Goal: Information Seeking & Learning: Learn about a topic

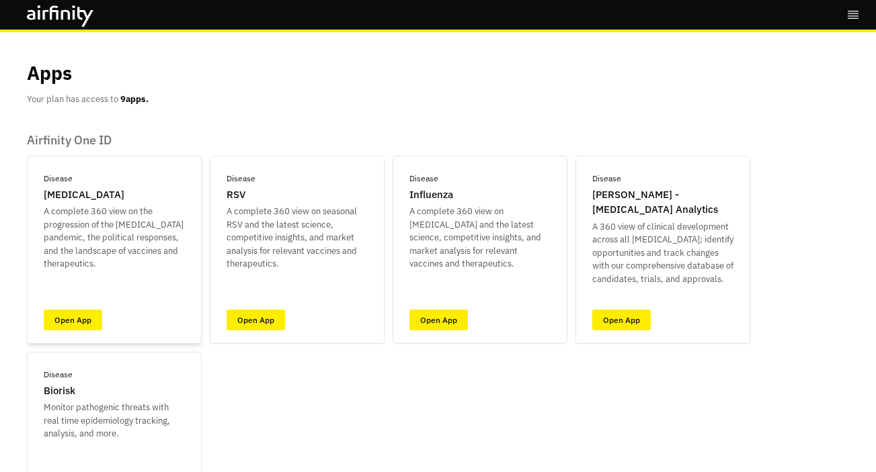
click at [126, 220] on p "A complete 360 view on the progression of the COVID-19 pandemic, the political …" at bounding box center [114, 238] width 141 height 66
click at [93, 306] on div "Disease COVID-19 A complete 360 view on the progression of the COVID-19 pandemi…" at bounding box center [114, 250] width 175 height 188
click at [91, 308] on div "Disease COVID-19 A complete 360 view on the progression of the COVID-19 pandemi…" at bounding box center [114, 250] width 175 height 188
click at [76, 323] on link "Open App" at bounding box center [73, 320] width 58 height 21
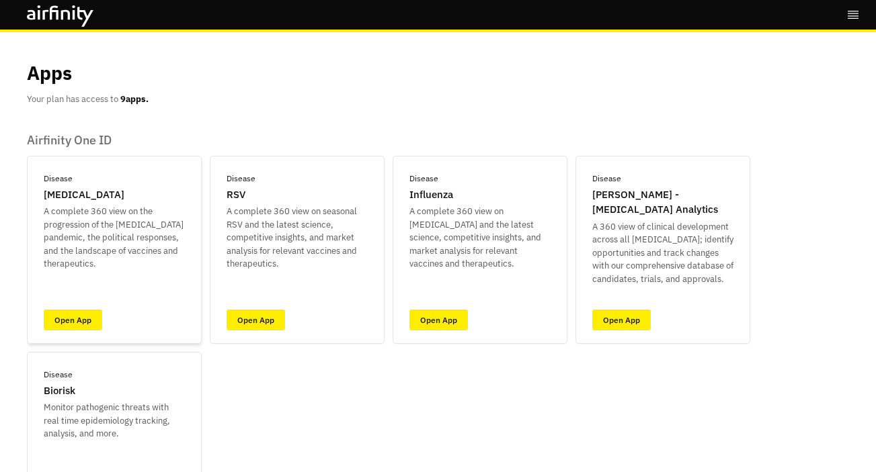
click at [99, 237] on p "A complete 360 view on the progression of the [MEDICAL_DATA] pandemic, the poli…" at bounding box center [114, 238] width 141 height 66
click at [84, 307] on div "Disease COVID-19 A complete 360 view on the progression of the COVID-19 pandemi…" at bounding box center [114, 250] width 175 height 188
click at [86, 325] on link "Open App" at bounding box center [73, 320] width 58 height 21
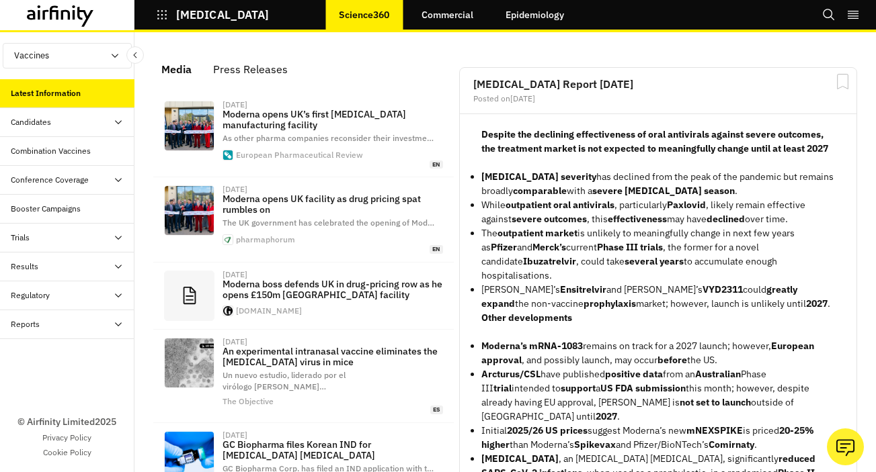
scroll to position [926, 393]
click at [452, 13] on link "Commercial" at bounding box center [447, 15] width 79 height 32
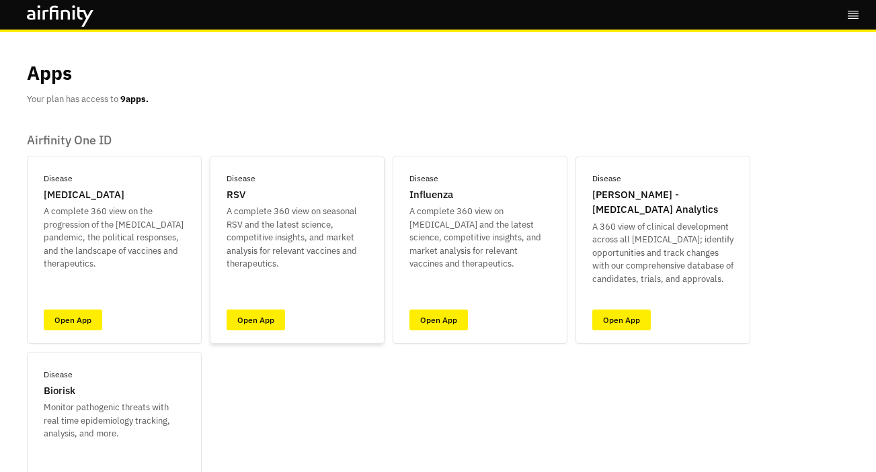
click at [298, 208] on p "A complete 360 view on seasonal RSV and the latest science, competitive insight…" at bounding box center [296, 238] width 141 height 66
click at [258, 314] on link "Open App" at bounding box center [255, 320] width 58 height 21
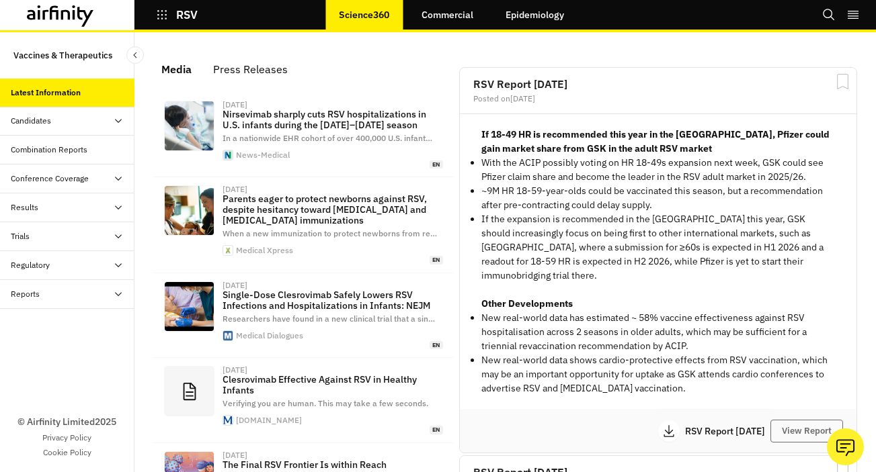
scroll to position [925, 393]
click at [71, 184] on div "Conference Coverage" at bounding box center [50, 179] width 78 height 12
click at [57, 236] on div "Conference Deep Dives" at bounding box center [65, 236] width 86 height 12
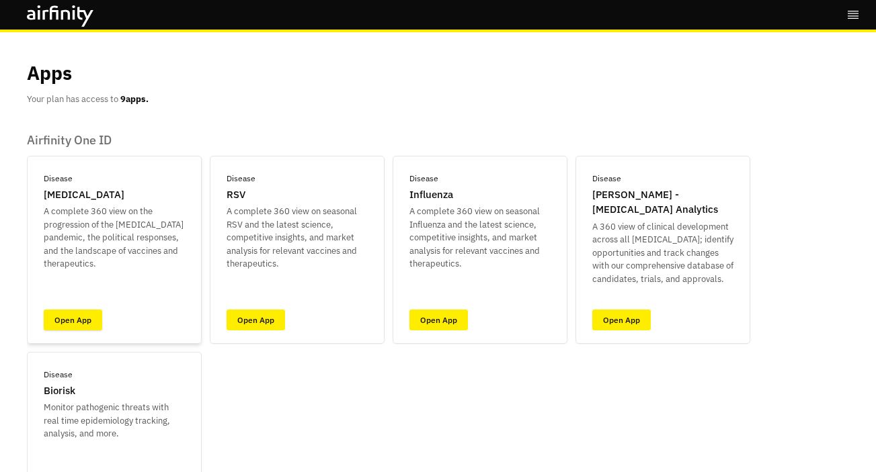
click at [76, 319] on link "Open App" at bounding box center [73, 320] width 58 height 21
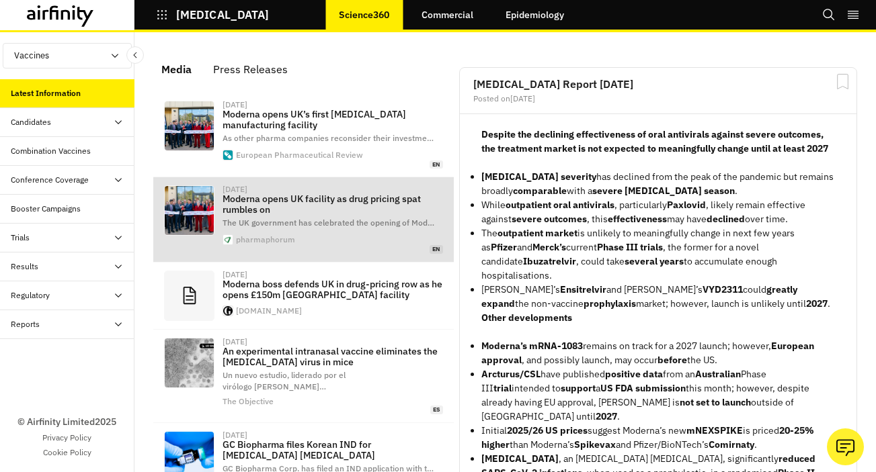
scroll to position [926, 393]
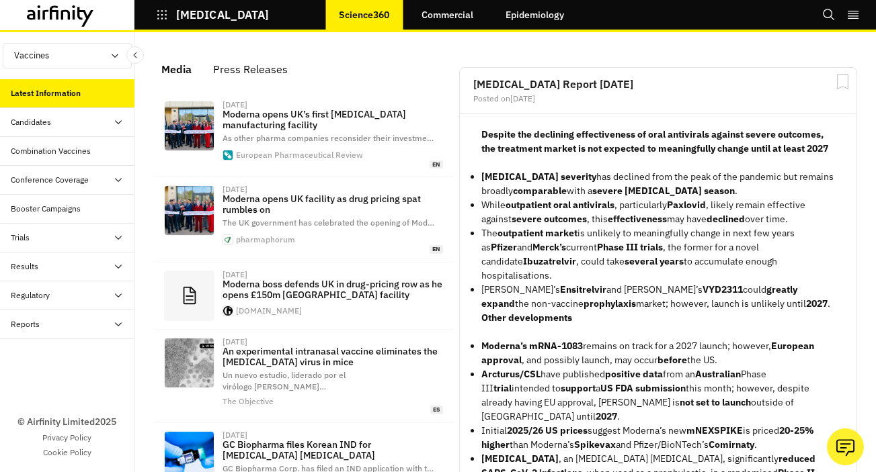
click at [432, 17] on link "Commercial" at bounding box center [447, 15] width 79 height 32
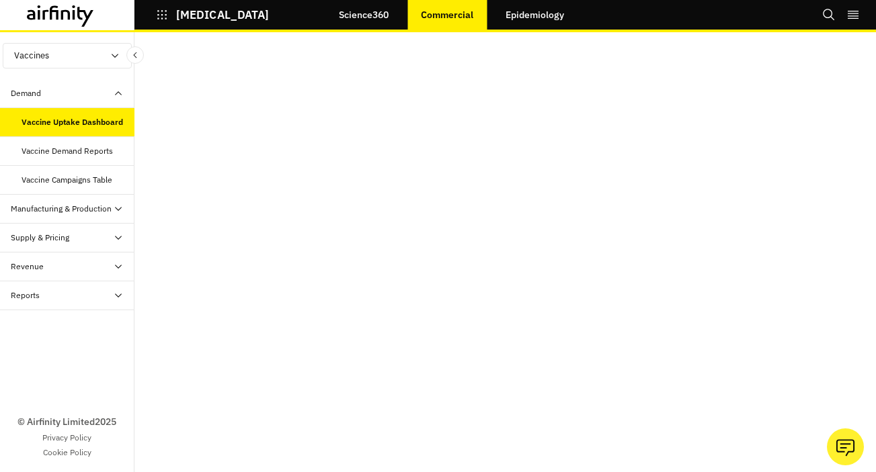
click at [521, 17] on link "Epidemiology" at bounding box center [534, 15] width 85 height 32
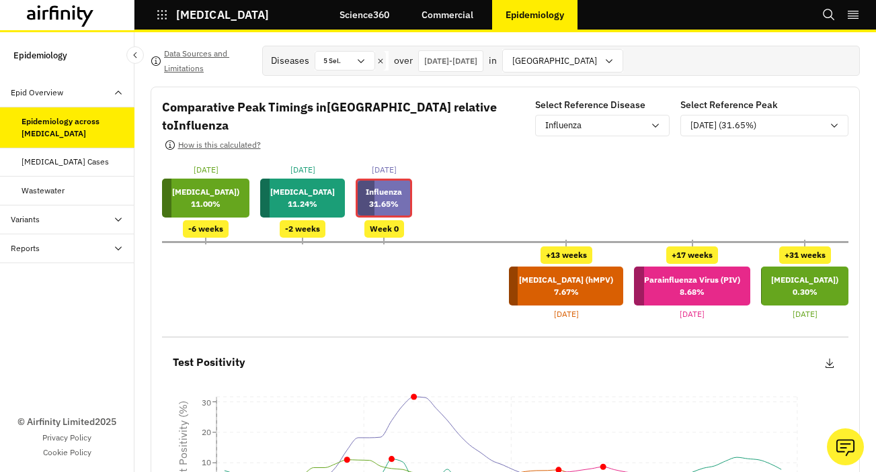
click at [360, 19] on link "Science360" at bounding box center [364, 15] width 77 height 32
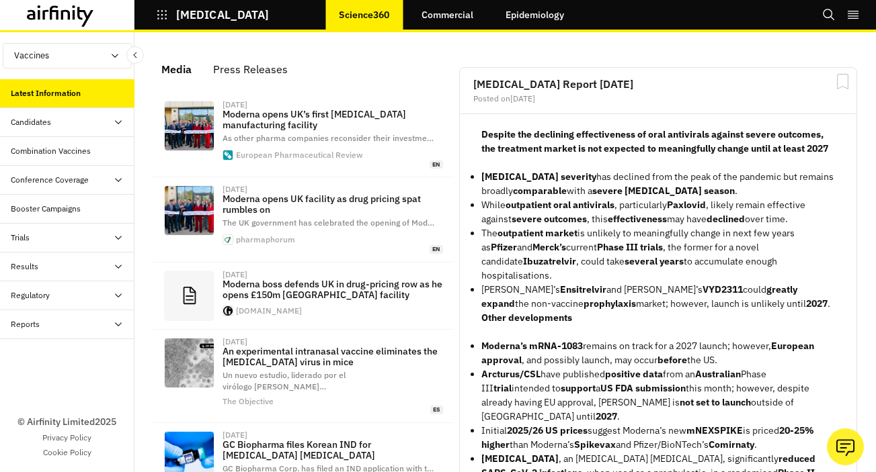
scroll to position [926, 393]
click at [109, 124] on div "Candidates" at bounding box center [73, 122] width 124 height 12
click at [45, 181] on div "Progress Tracker" at bounding box center [52, 180] width 60 height 12
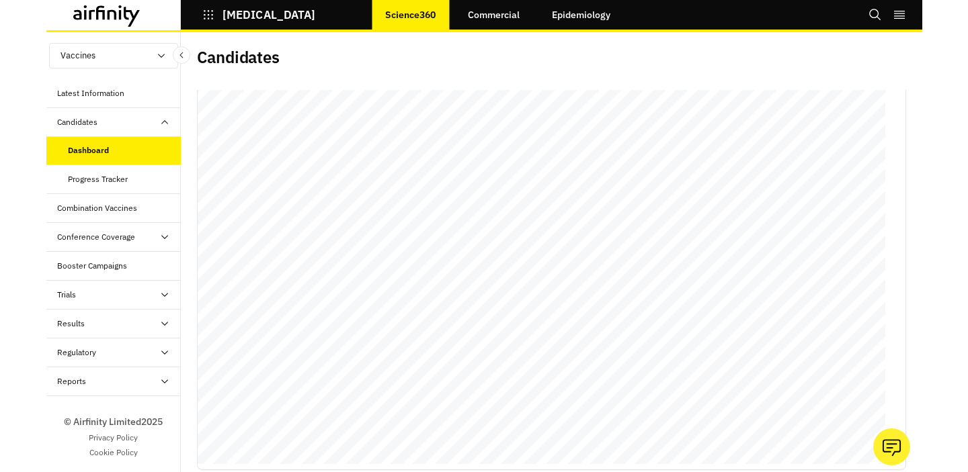
scroll to position [66, 0]
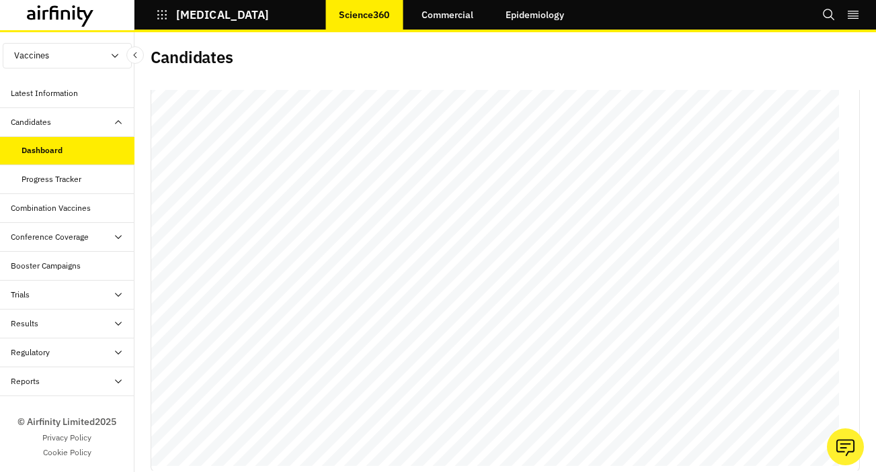
click at [614, 11] on div "COVID-19 Science360 Commercial Epidemiology Bookmarks Settings Tutorials Logout" at bounding box center [438, 16] width 876 height 32
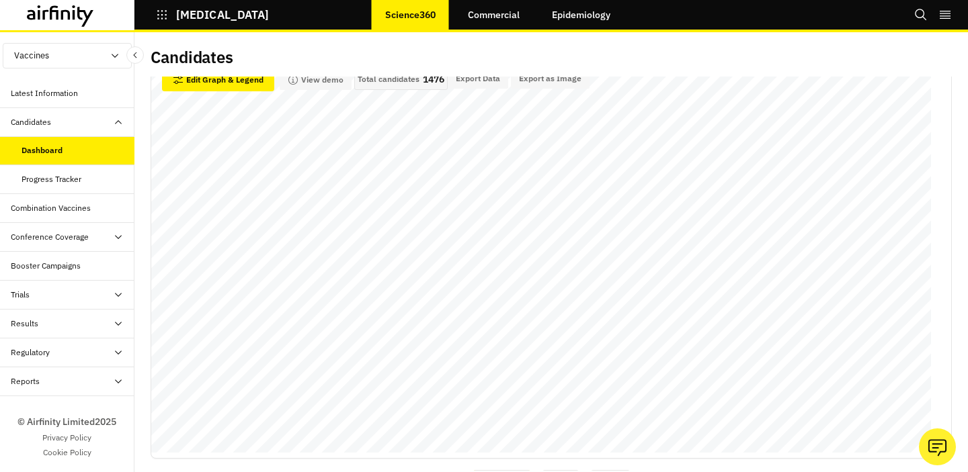
click at [505, 10] on link "Commercial" at bounding box center [493, 15] width 79 height 32
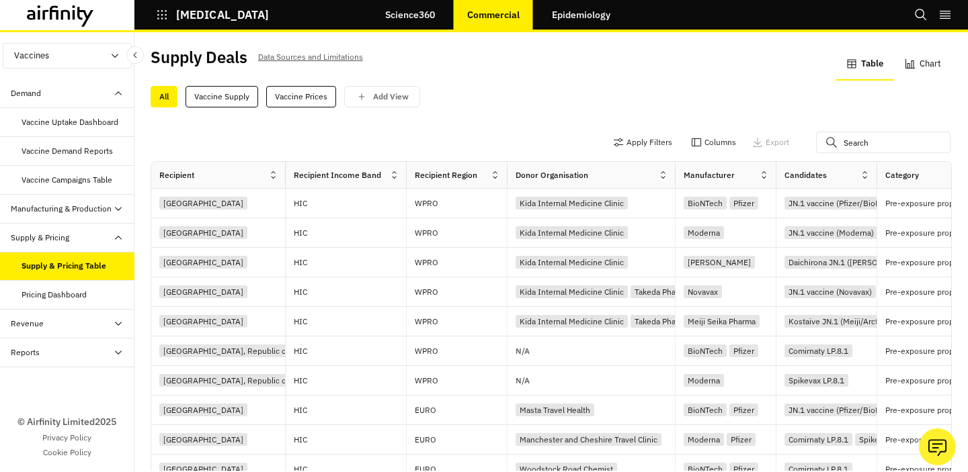
click at [46, 295] on div "Pricing Dashboard" at bounding box center [54, 295] width 65 height 12
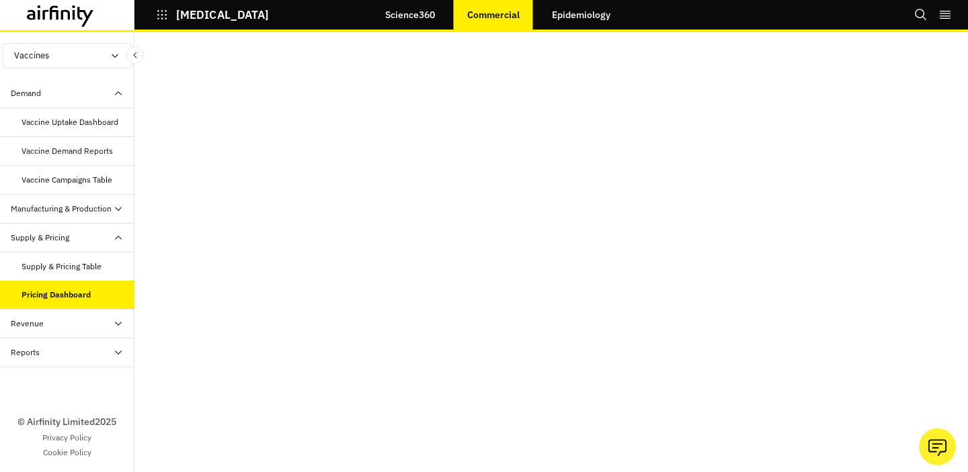
click at [48, 269] on div "Supply & Pricing Table" at bounding box center [62, 267] width 80 height 12
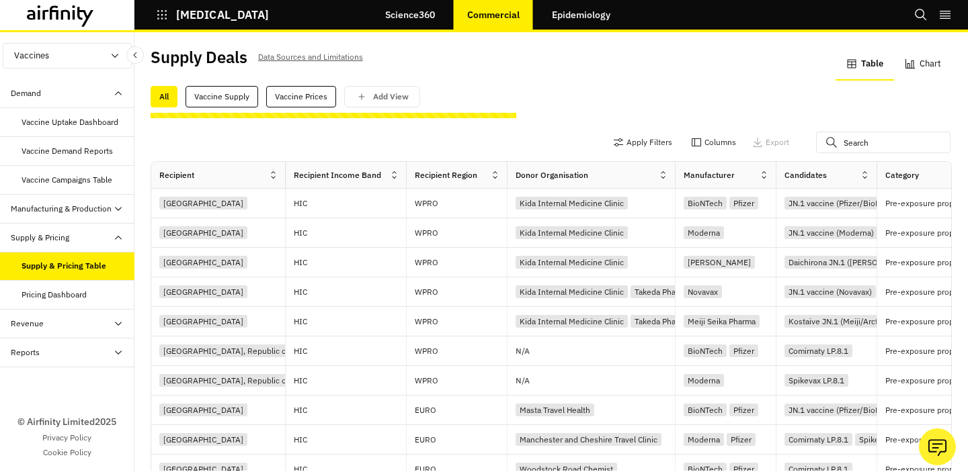
click at [88, 301] on div "Pricing Dashboard" at bounding box center [67, 295] width 134 height 29
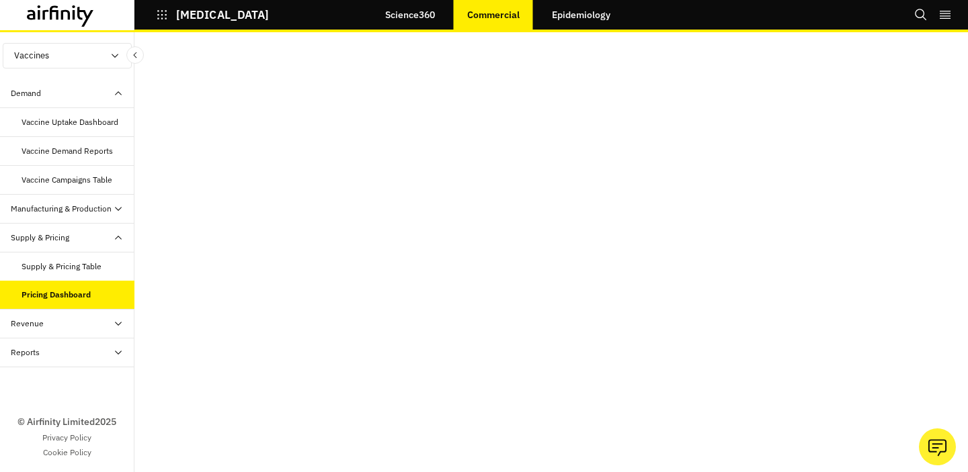
click at [50, 329] on div "Revenue" at bounding box center [73, 324] width 124 height 12
click at [47, 388] on div "Revenue Dashboard" at bounding box center [59, 382] width 74 height 12
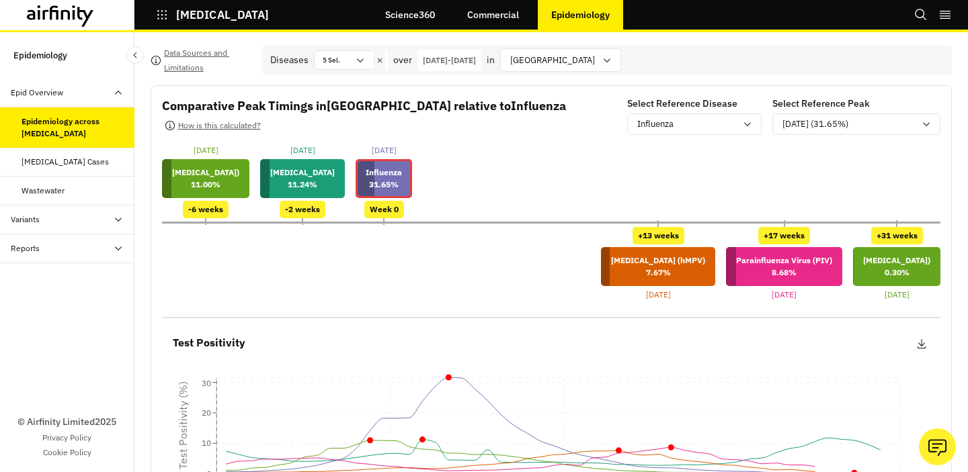
click at [43, 38] on div "Epidemiology Epid Overview Epidemiology across [MEDICAL_DATA] [MEDICAL_DATA] Ca…" at bounding box center [67, 252] width 134 height 440
click at [50, 26] on icon at bounding box center [60, 16] width 67 height 22
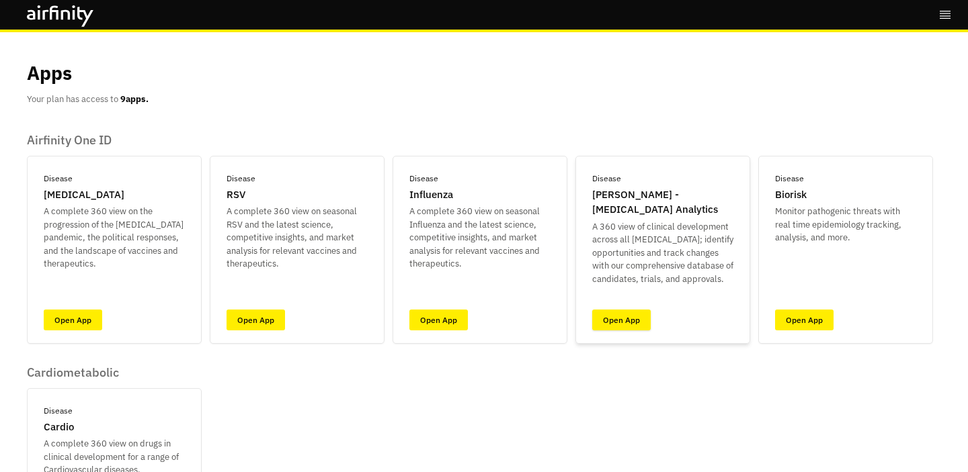
click at [620, 325] on link "Open App" at bounding box center [621, 320] width 58 height 21
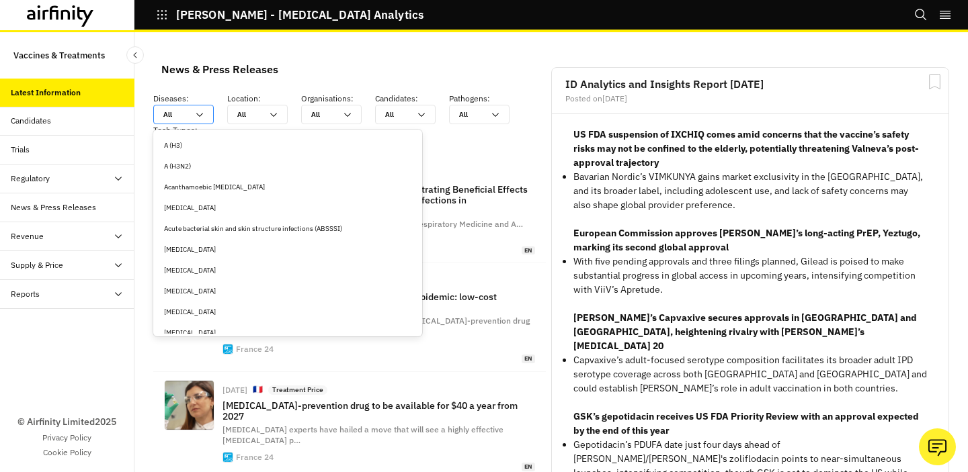
scroll to position [1098, 403]
click at [200, 121] on div "All All" at bounding box center [183, 114] width 60 height 19
type input "c"
type input "co"
type input "cop"
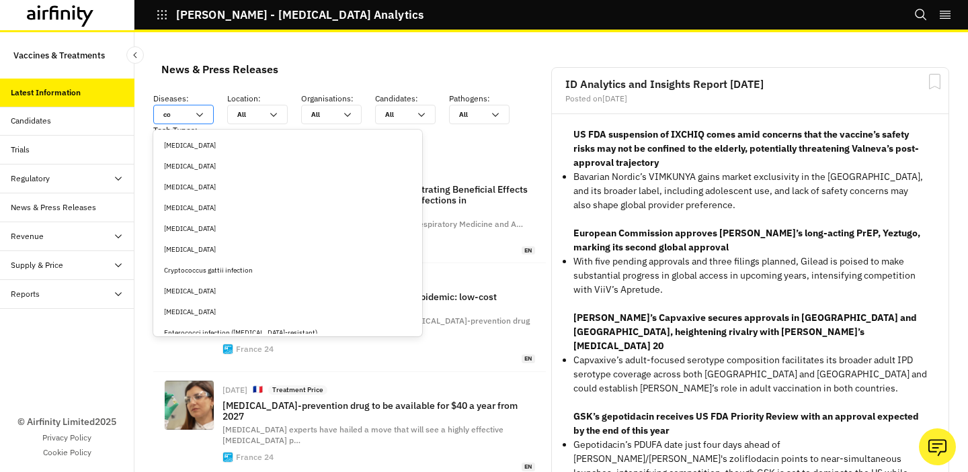
type input "cop"
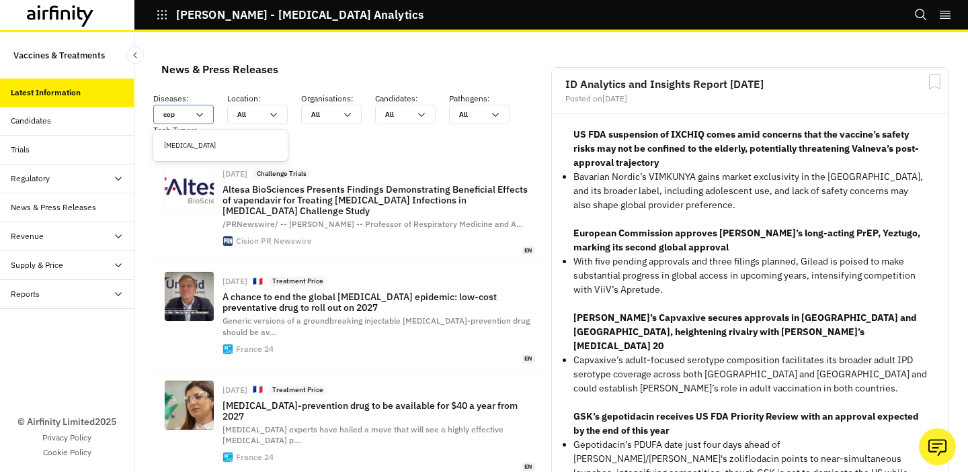
type input "copd"
type input "cop"
type input "co"
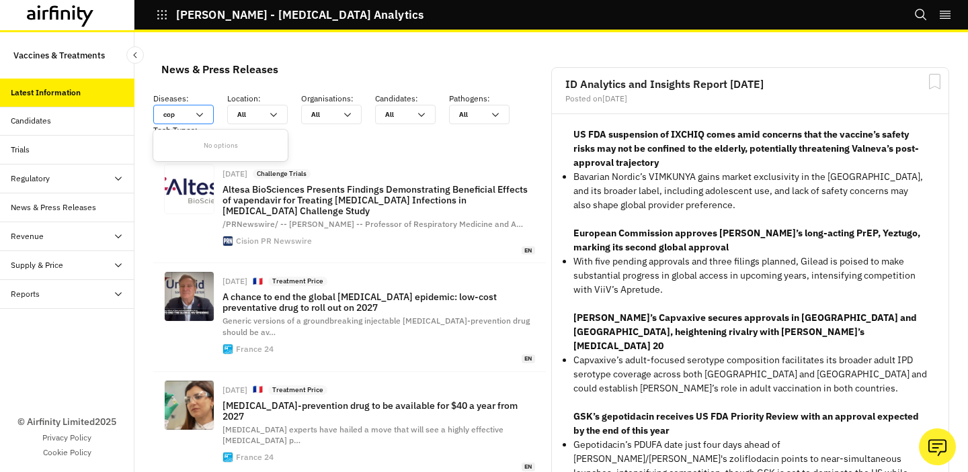
type input "co"
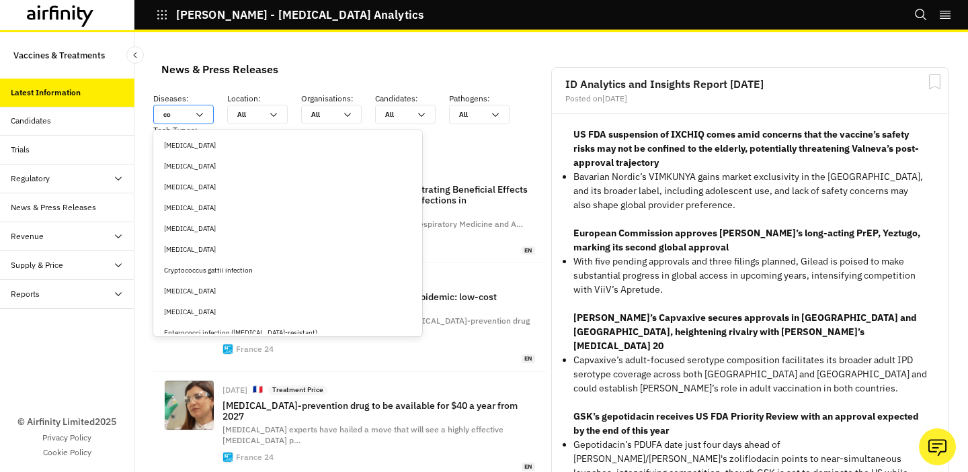
type input "c"
type input "ch"
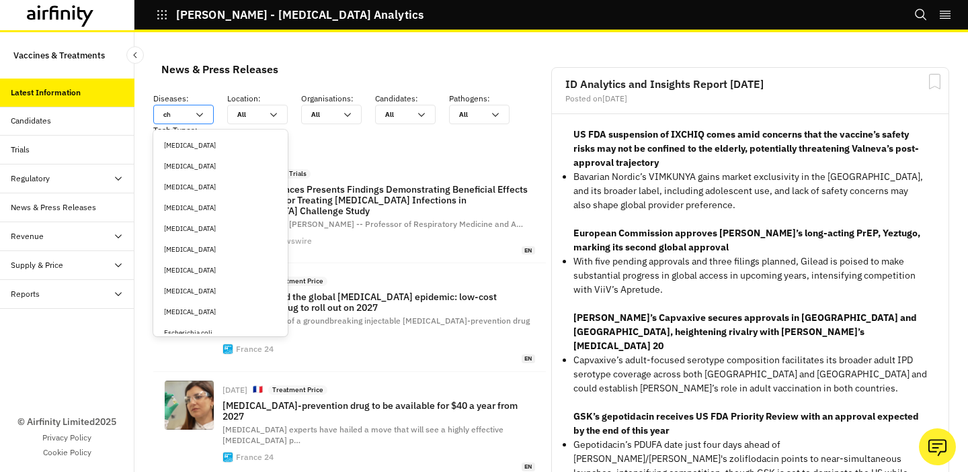
type input "chr"
type input "chro"
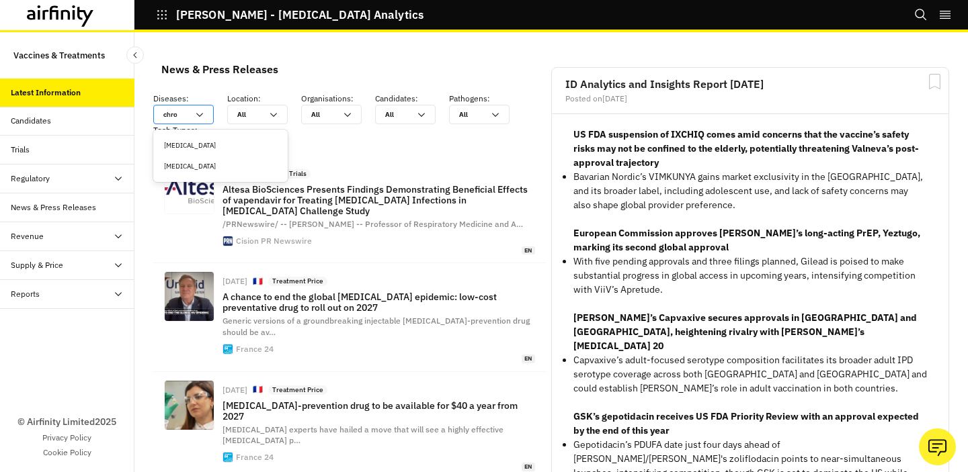
type input "chron"
type input "chroni"
type input "chronic"
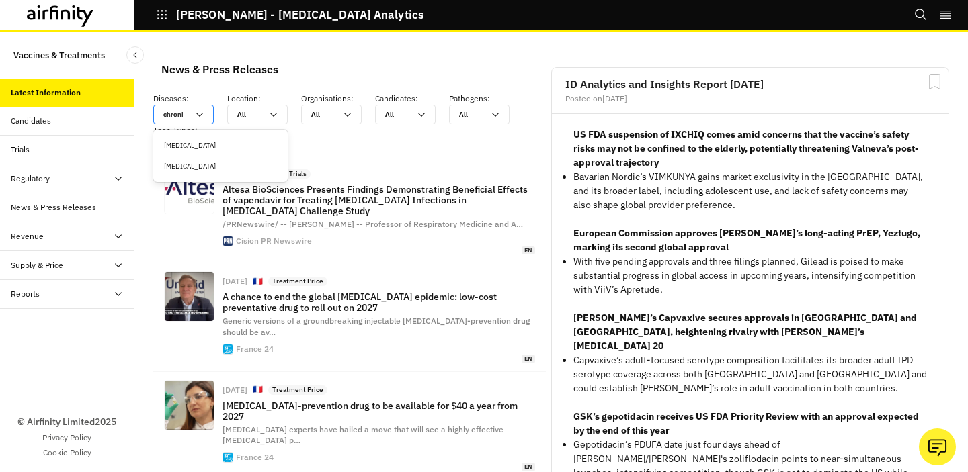
type input "chronic"
type input "chroni"
type input "chron"
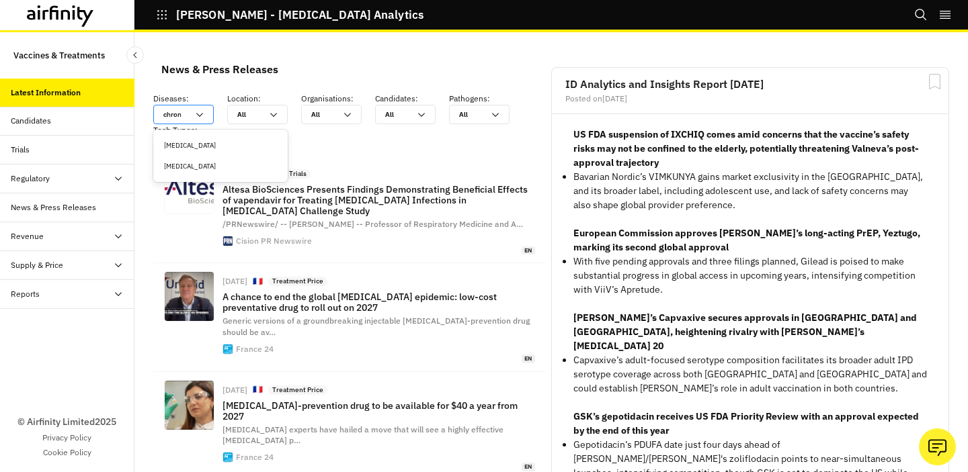
type input "chro"
type input "chr"
type input "ch"
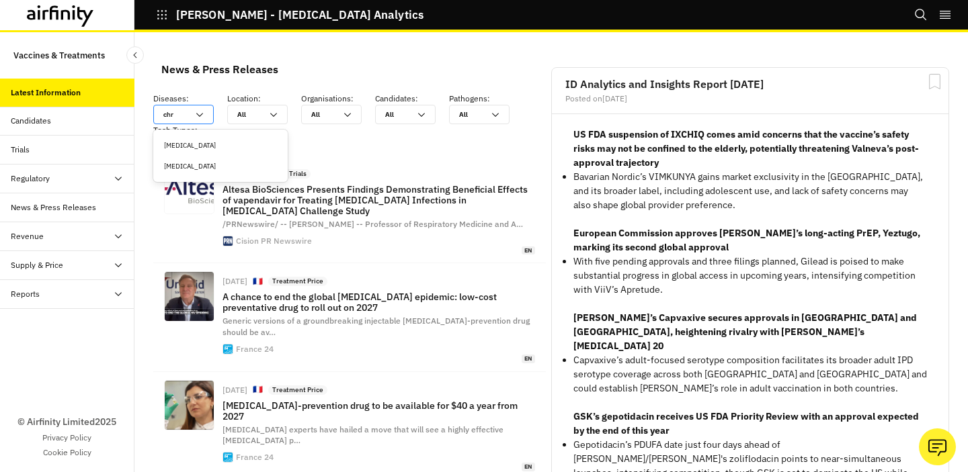
type input "ch"
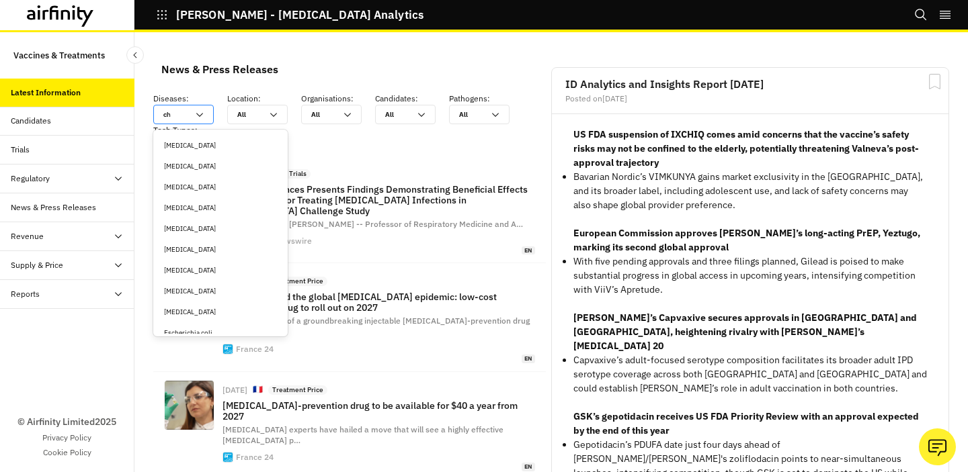
type input "c"
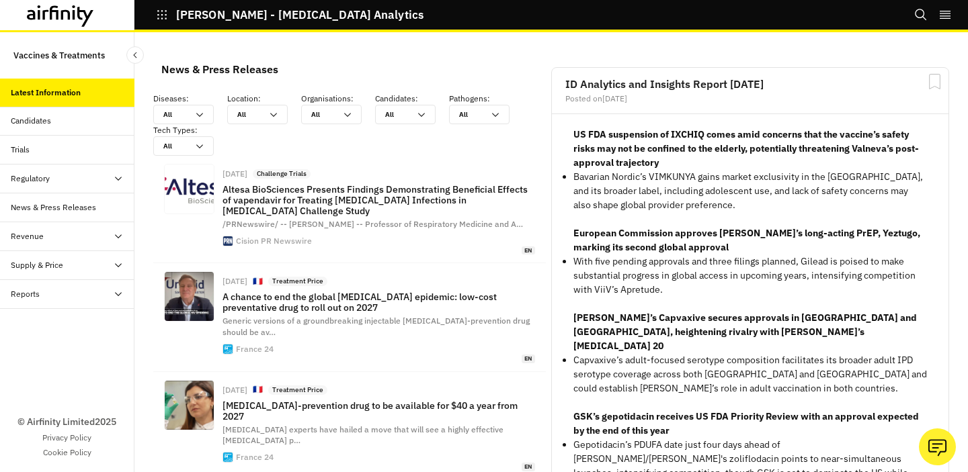
click at [70, 11] on icon at bounding box center [60, 16] width 67 height 22
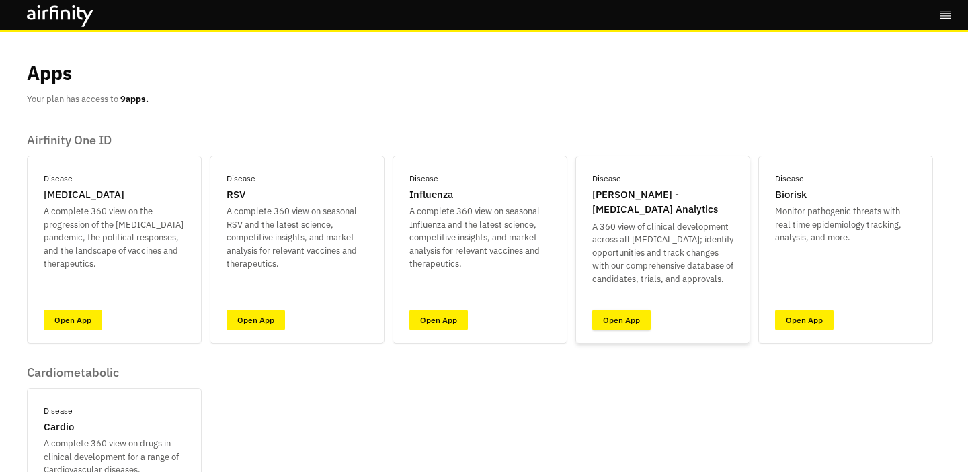
click at [641, 328] on link "Open App" at bounding box center [621, 320] width 58 height 21
